Goal: Navigation & Orientation: Find specific page/section

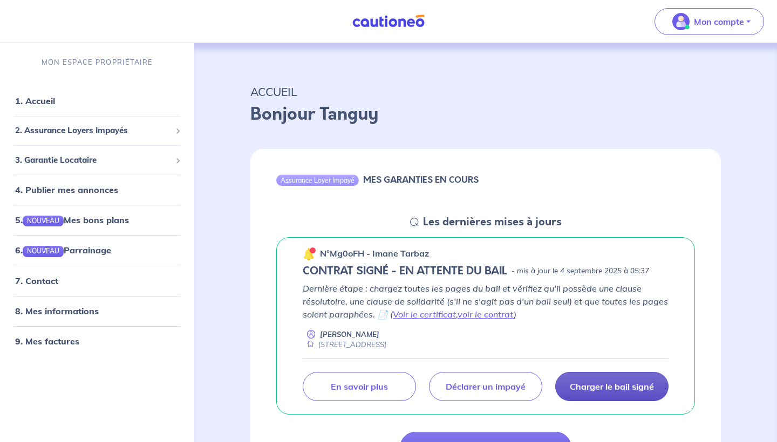
click at [610, 386] on p "Charger le bail signé" at bounding box center [612, 386] width 84 height 11
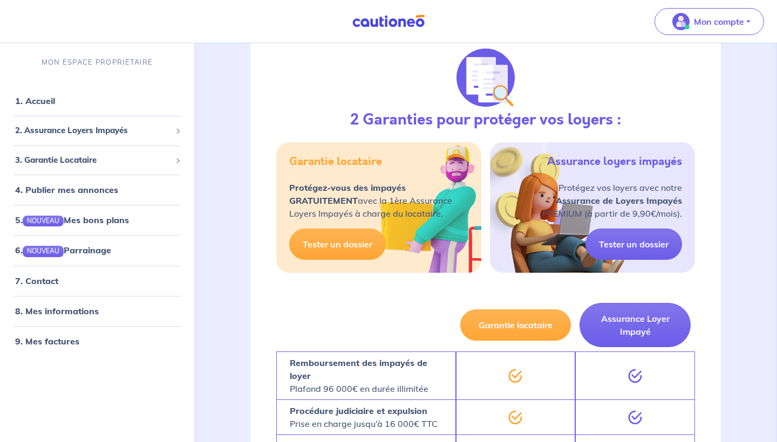
scroll to position [471, 0]
click at [705, 23] on p "Mon compte" at bounding box center [719, 21] width 50 height 13
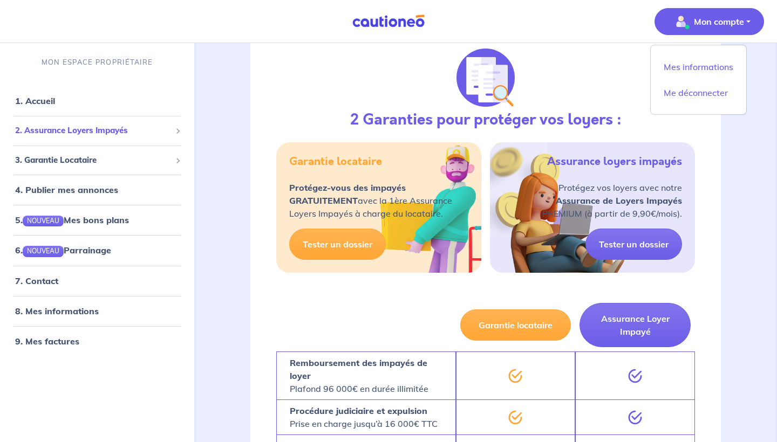
click at [81, 131] on span "2. Assurance Loyers Impayés" at bounding box center [93, 131] width 156 height 12
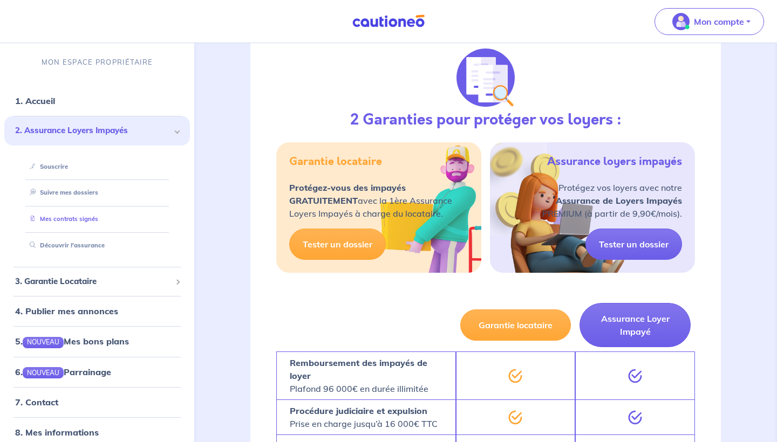
click at [71, 215] on link "Mes contrats signés" at bounding box center [61, 219] width 73 height 8
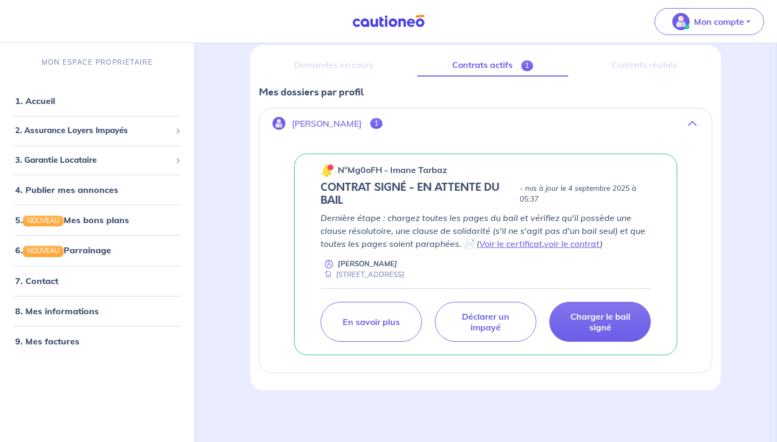
scroll to position [129, 0]
click at [411, 188] on h5 "CONTRAT SIGNÉ - EN ATTENTE DU BAIL" at bounding box center [417, 195] width 195 height 26
click at [50, 194] on link "4. Publier mes annonces" at bounding box center [65, 189] width 100 height 11
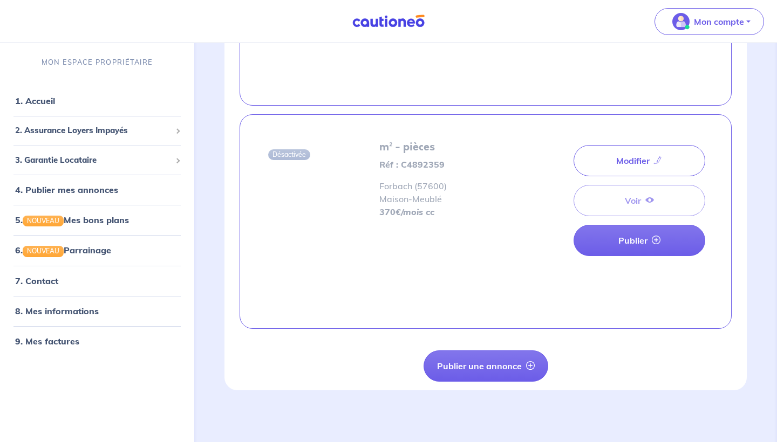
scroll to position [664, 0]
click at [44, 106] on link "1. Accueil" at bounding box center [34, 100] width 39 height 11
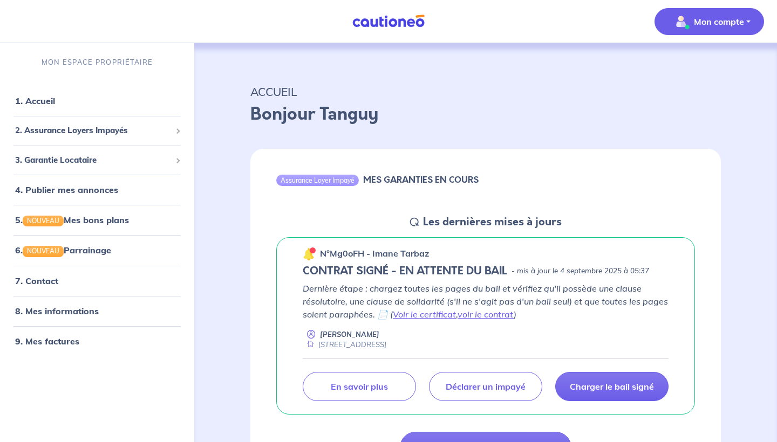
click at [735, 19] on p "Mon compte" at bounding box center [719, 21] width 50 height 13
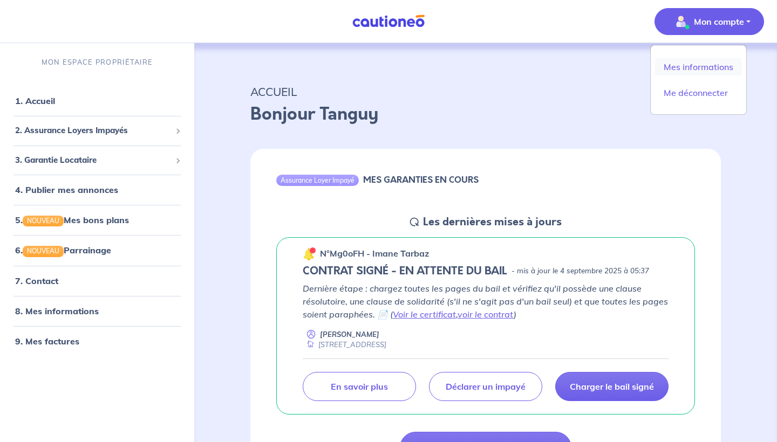
click at [693, 68] on link "Mes informations" at bounding box center [698, 66] width 87 height 17
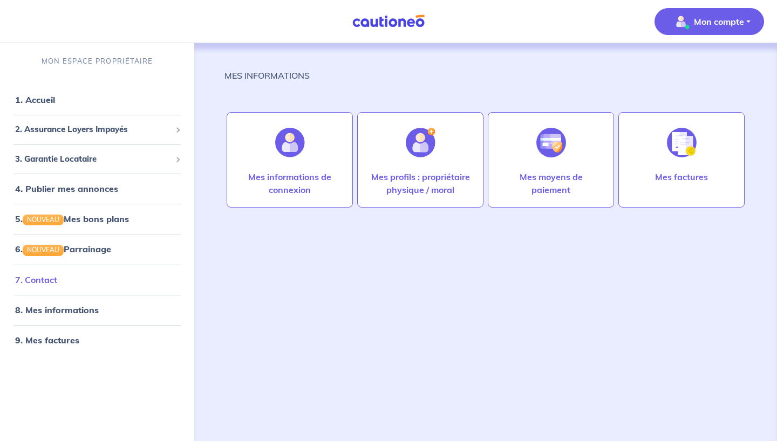
click at [47, 275] on link "7. Contact" at bounding box center [36, 280] width 42 height 11
